Goal: Task Accomplishment & Management: Use online tool/utility

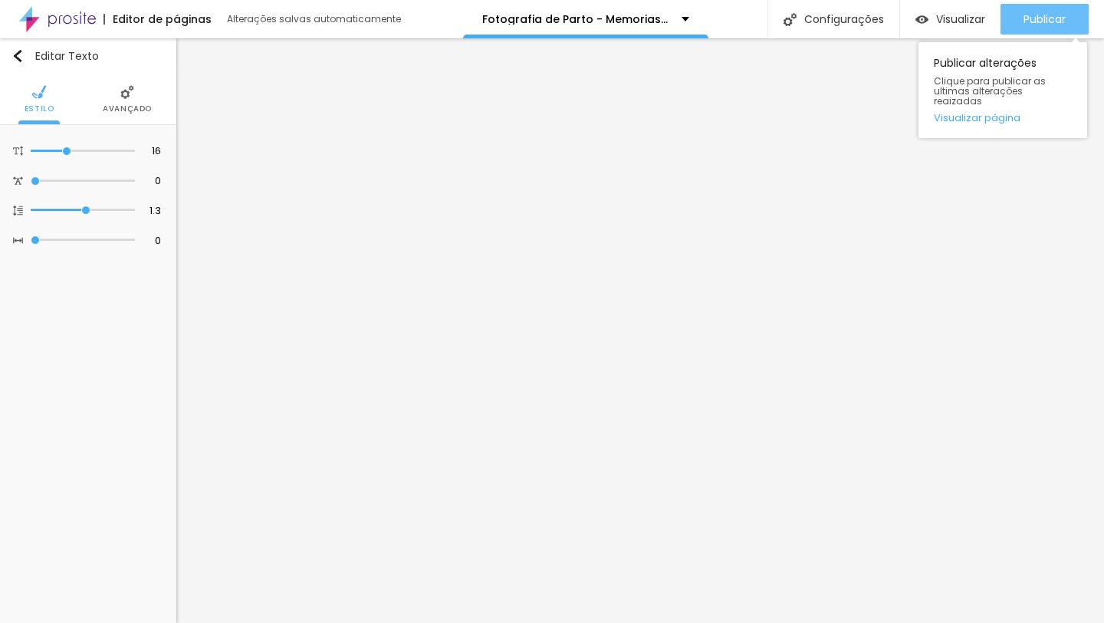
click at [1050, 25] on span "Publicar" at bounding box center [1045, 19] width 42 height 12
click at [1024, 20] on span "Publicar" at bounding box center [1045, 19] width 42 height 12
click at [1044, 22] on span "Publicar" at bounding box center [1045, 19] width 42 height 12
click at [1035, 15] on span "Publicar" at bounding box center [1045, 19] width 42 height 12
